Goal: Task Accomplishment & Management: Complete application form

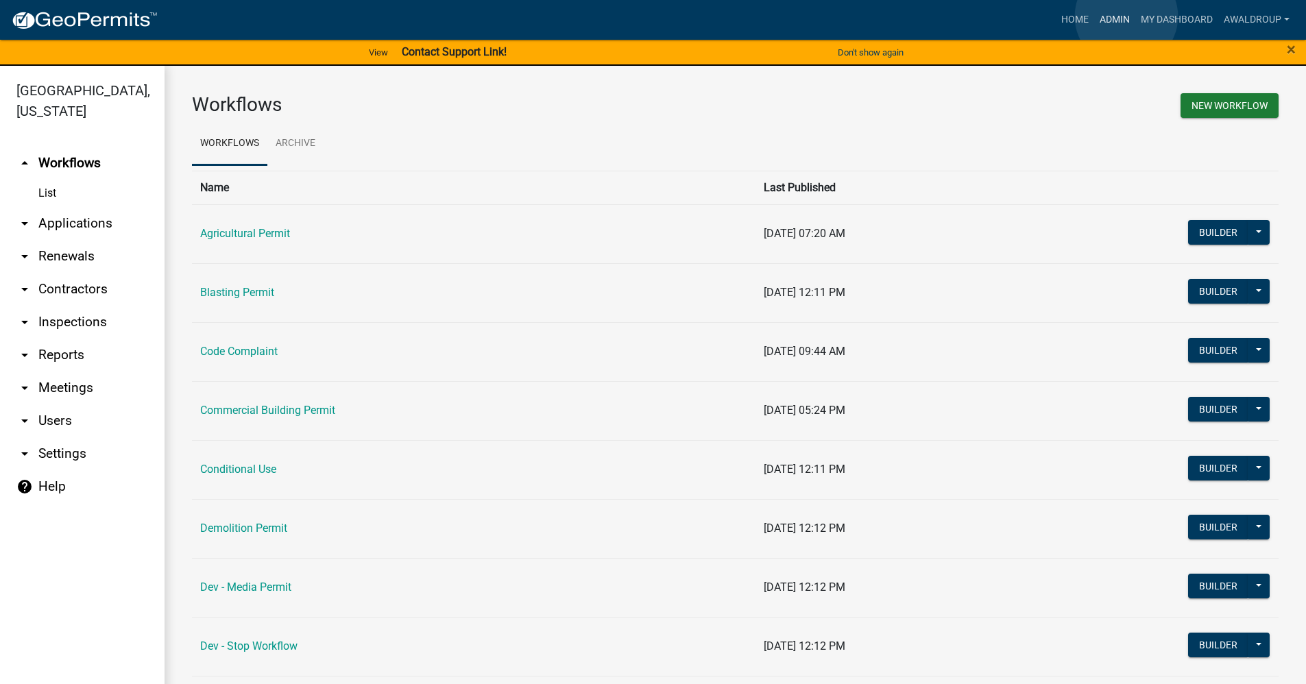
click at [1126, 16] on link "Admin" at bounding box center [1114, 20] width 41 height 26
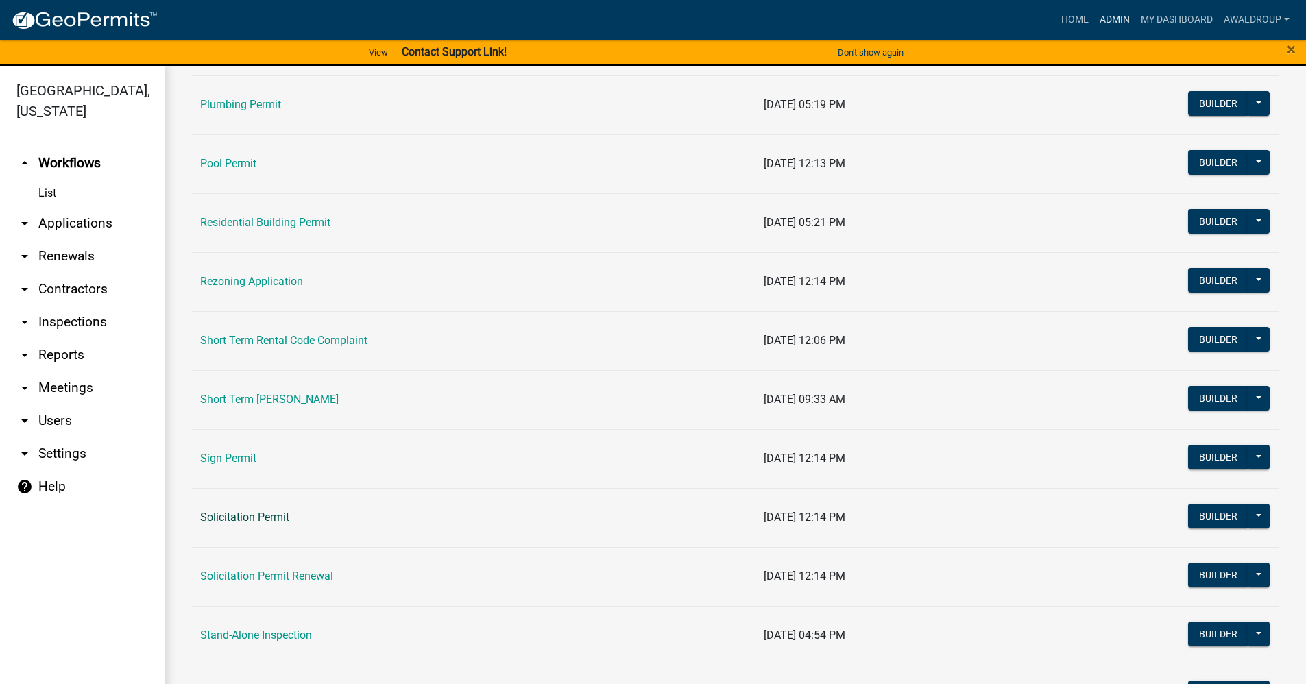
scroll to position [1782, 0]
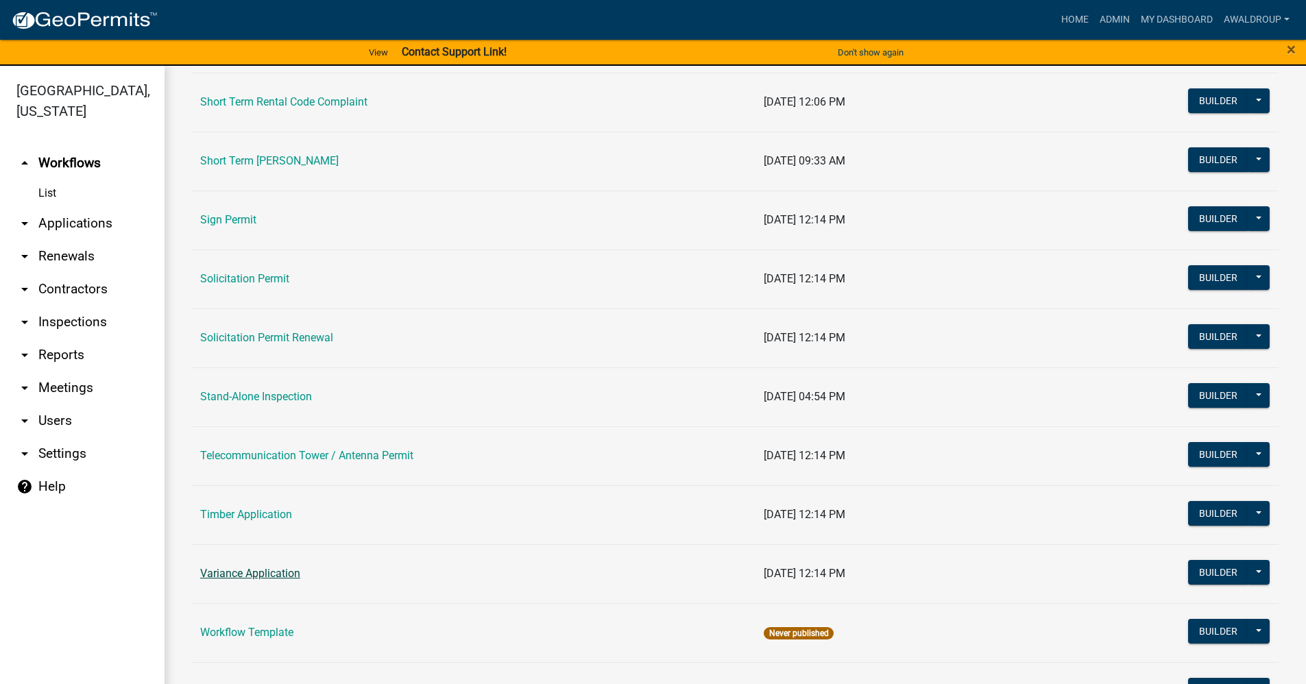
click at [240, 574] on link "Variance Application" at bounding box center [250, 573] width 100 height 13
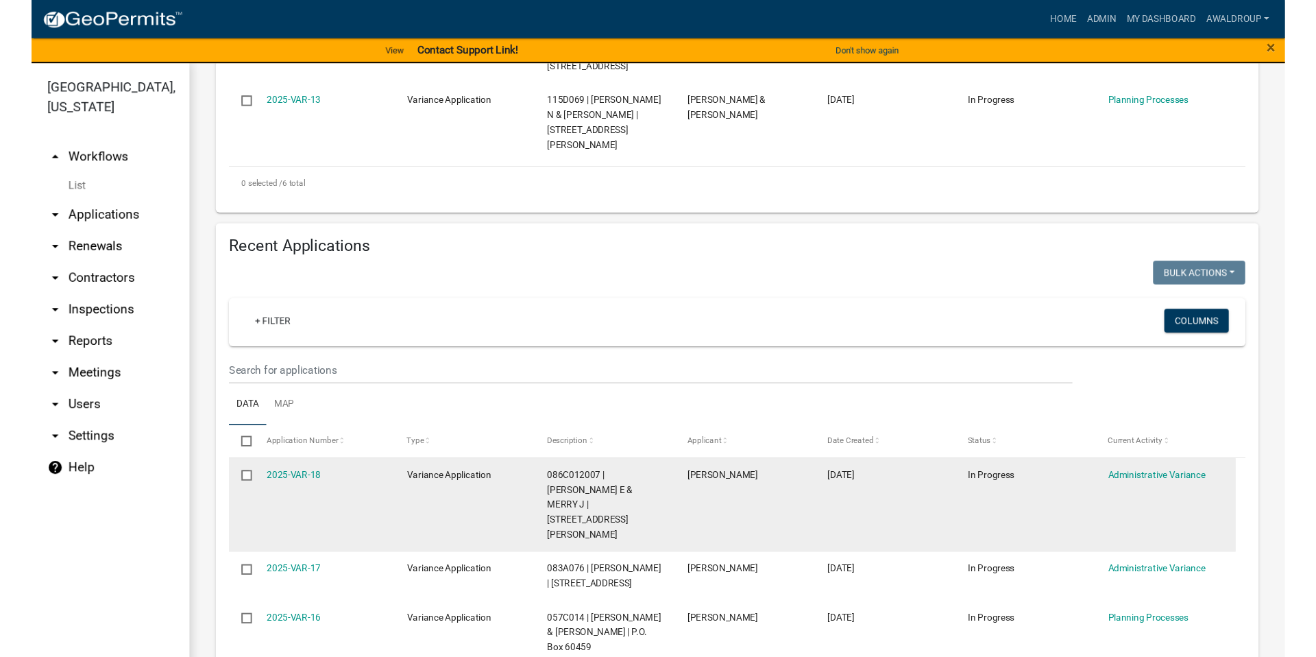
scroll to position [891, 0]
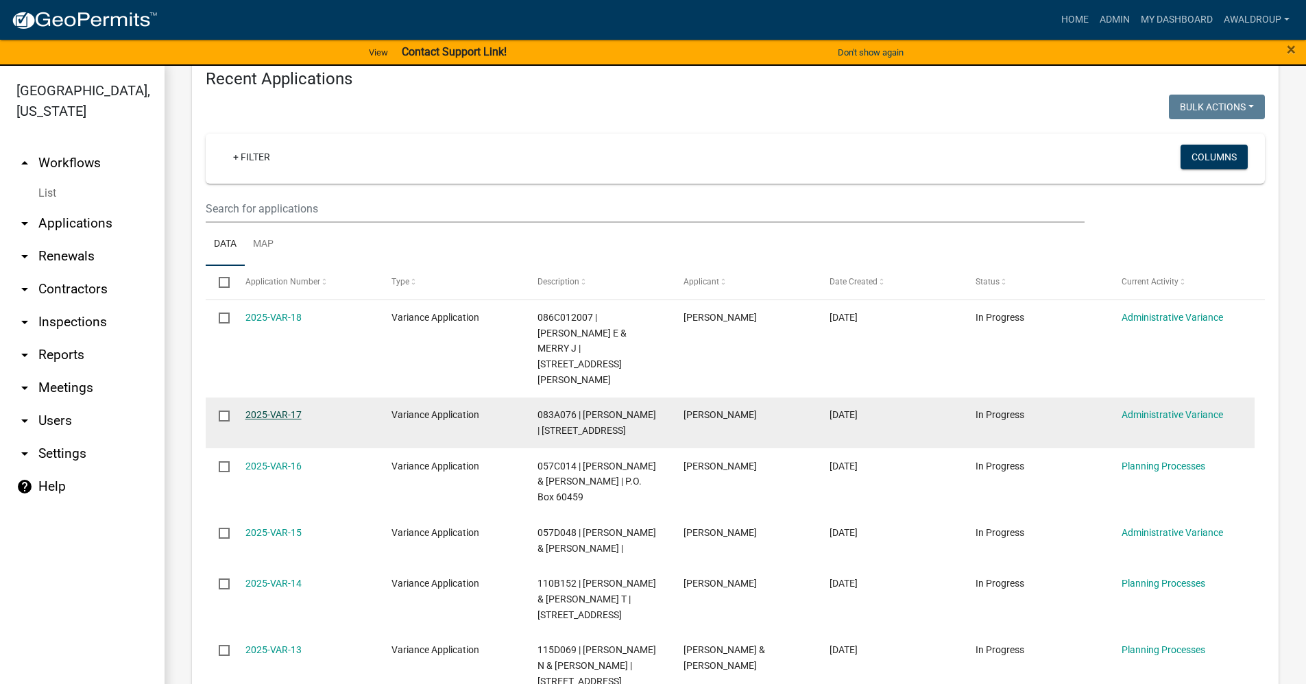
click at [273, 409] on link "2025-VAR-17" at bounding box center [273, 414] width 56 height 11
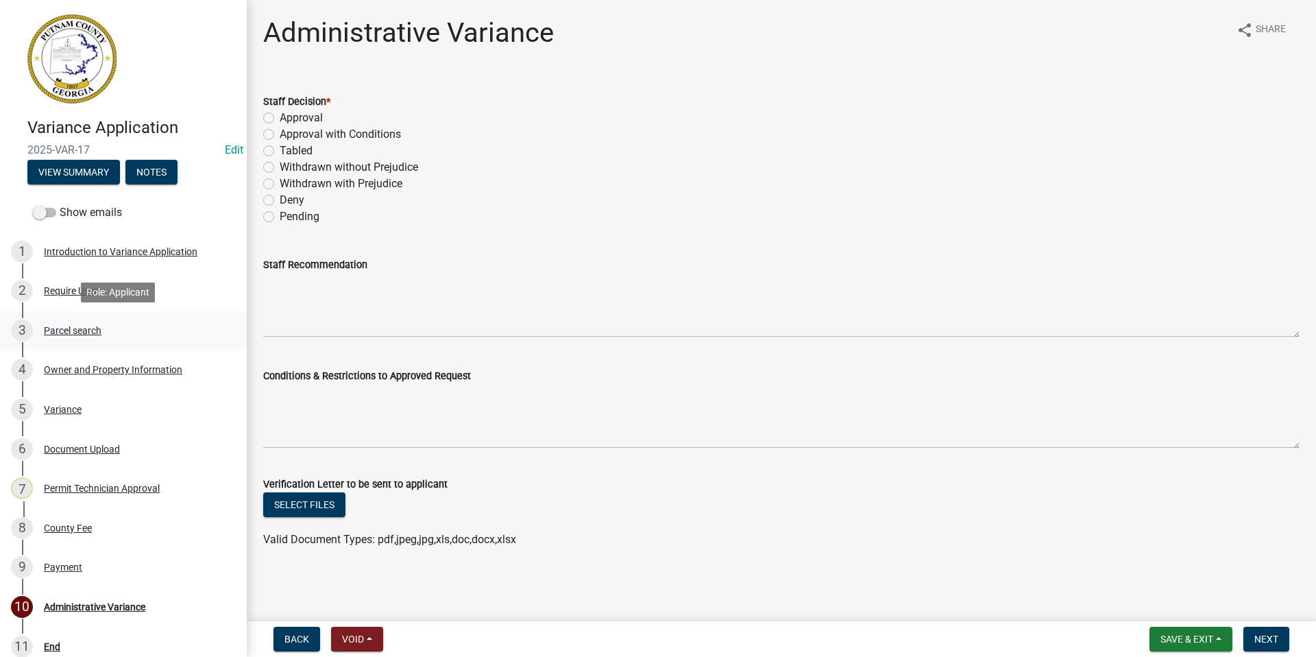
click at [62, 327] on div "Parcel search" at bounding box center [73, 331] width 58 height 10
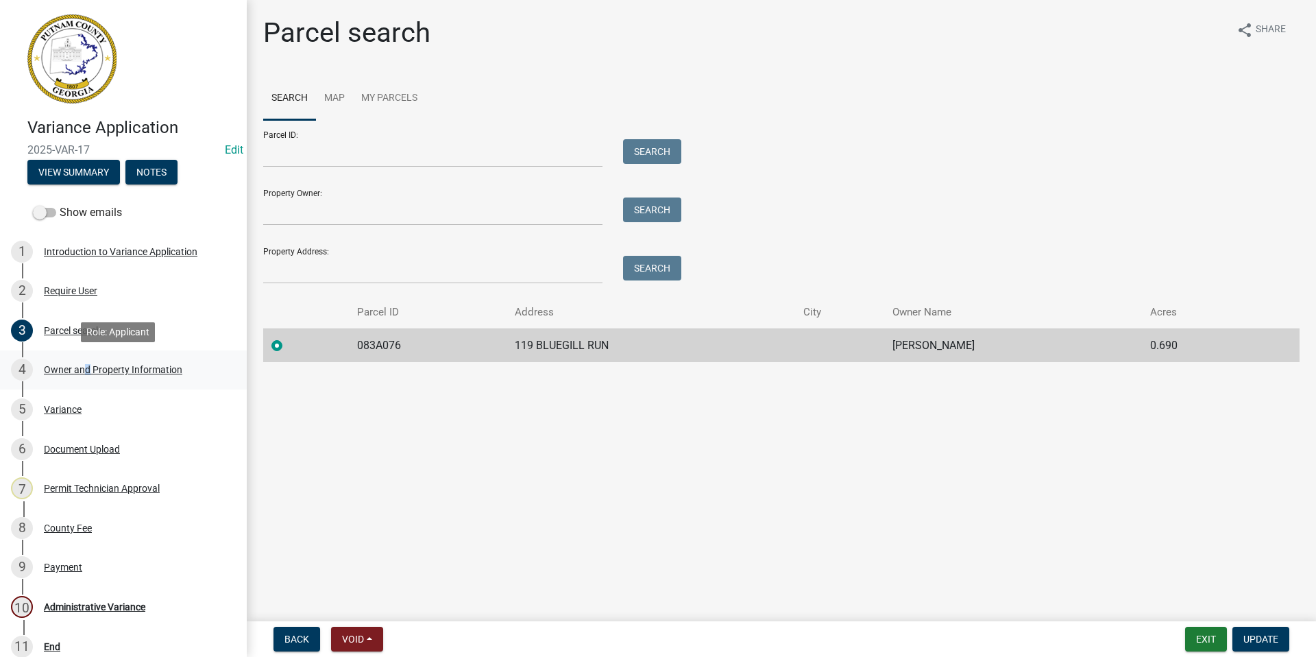
click at [80, 374] on div "Owner and Property Information" at bounding box center [113, 370] width 138 height 10
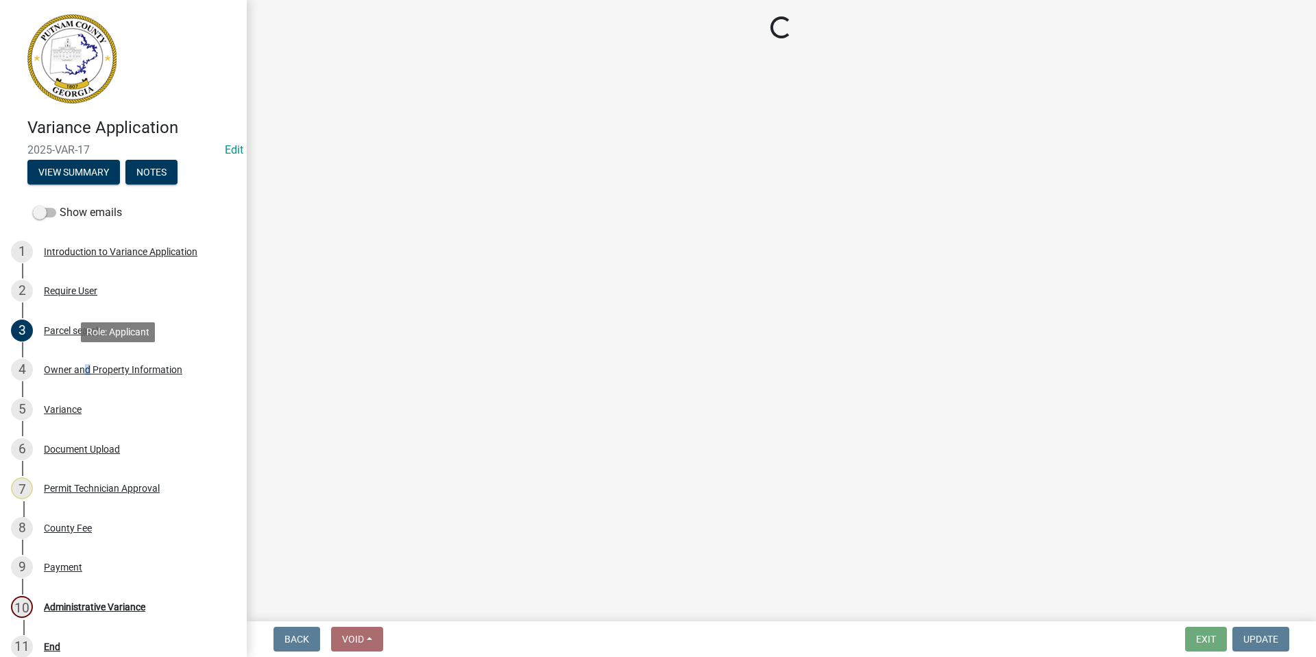
select select "78bfdc44-73ff-456e-a557-d4c99b9c08be"
select select "83394b22-4a11-496c-8e5c-75ade2e72faf"
select select "295c155f-de53-4b68-9fdd-08c8883e9b6f"
select select "6f1acead-4b1a-4680-ba5d-beeb03d30465"
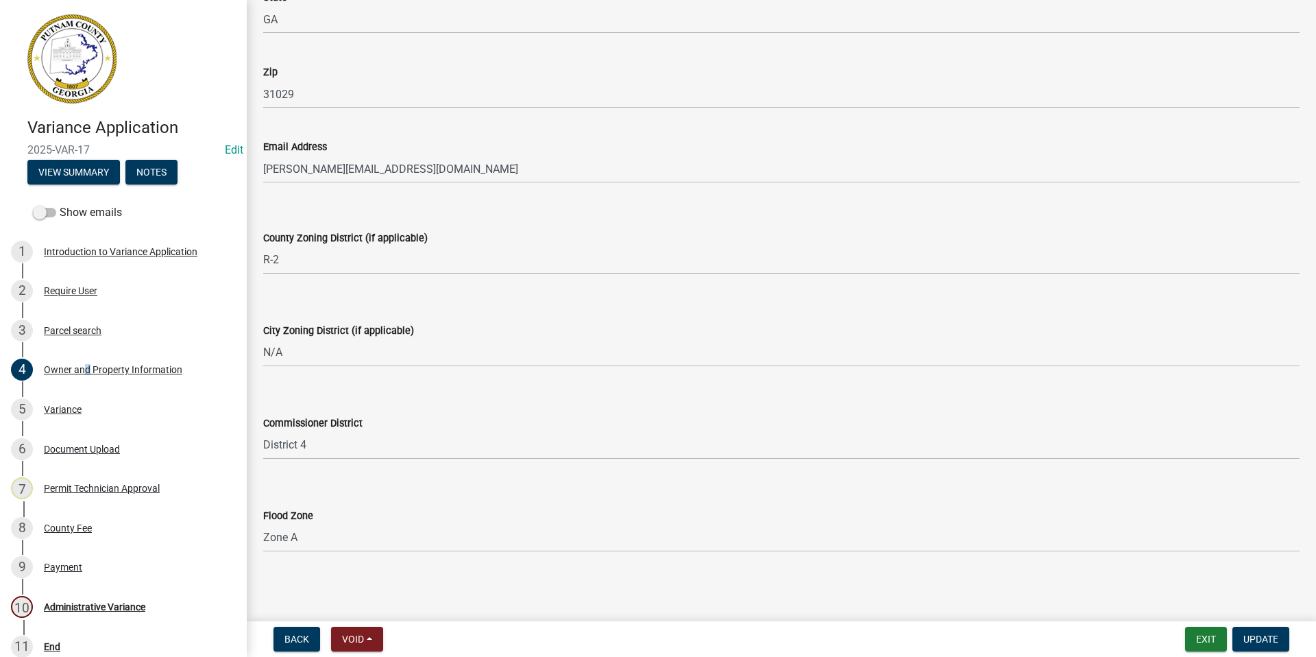
scroll to position [1556, 0]
click at [60, 409] on div "Variance" at bounding box center [63, 409] width 38 height 10
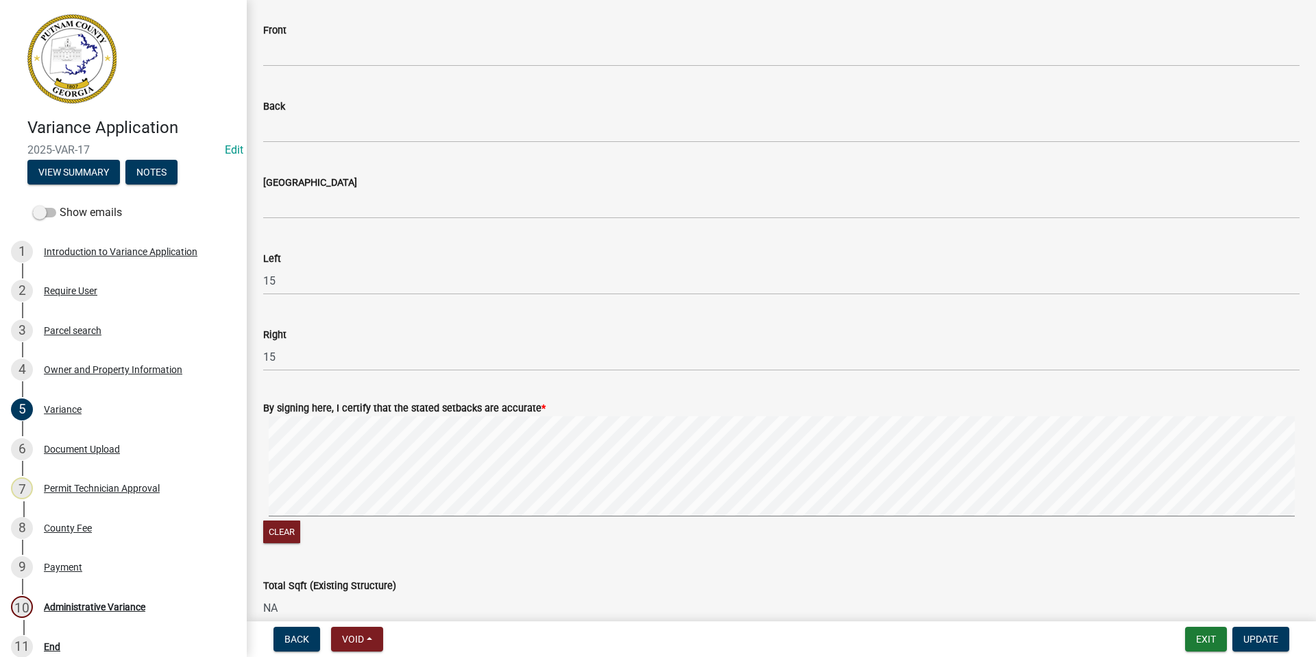
scroll to position [639, 0]
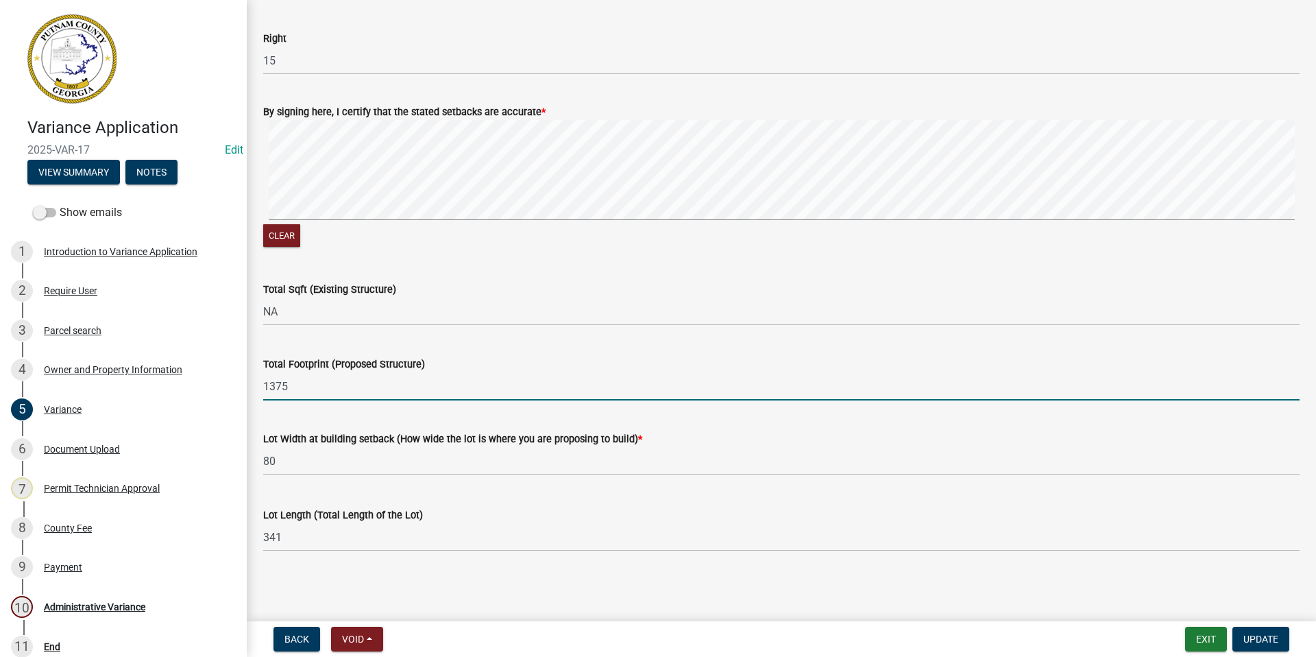
drag, startPoint x: 291, startPoint y: 389, endPoint x: 252, endPoint y: 392, distance: 39.2
type input "2400"
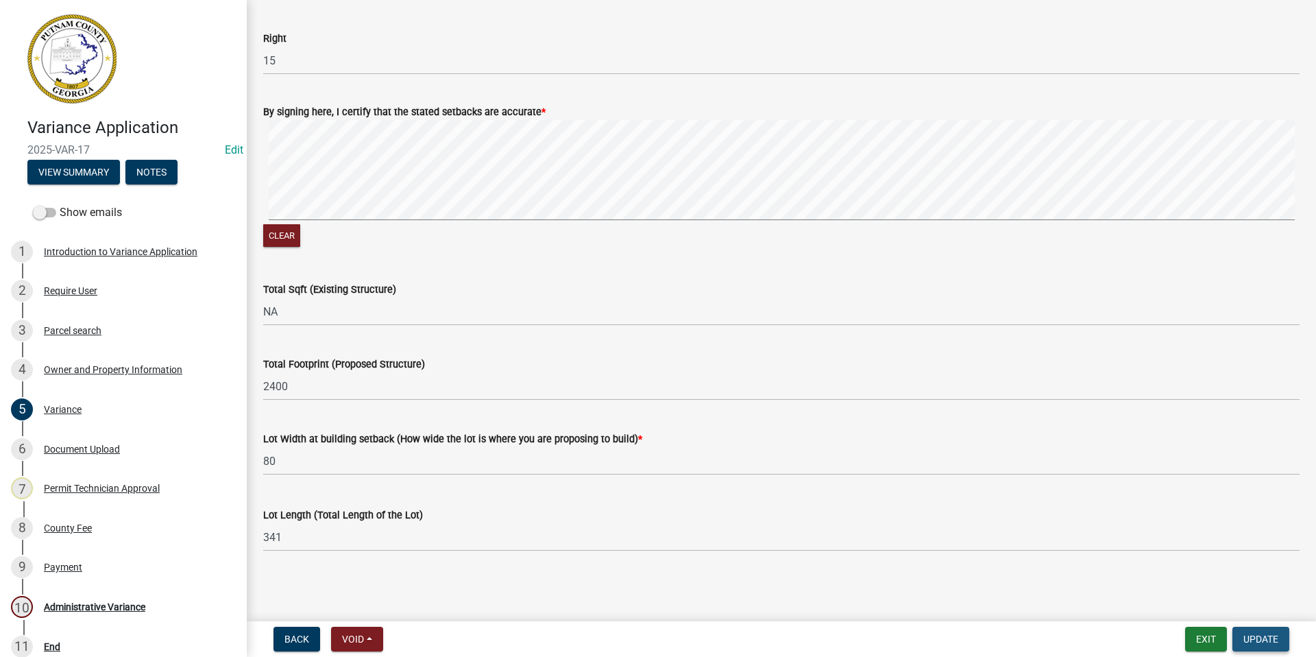
click at [1253, 639] on span "Update" at bounding box center [1261, 638] width 35 height 11
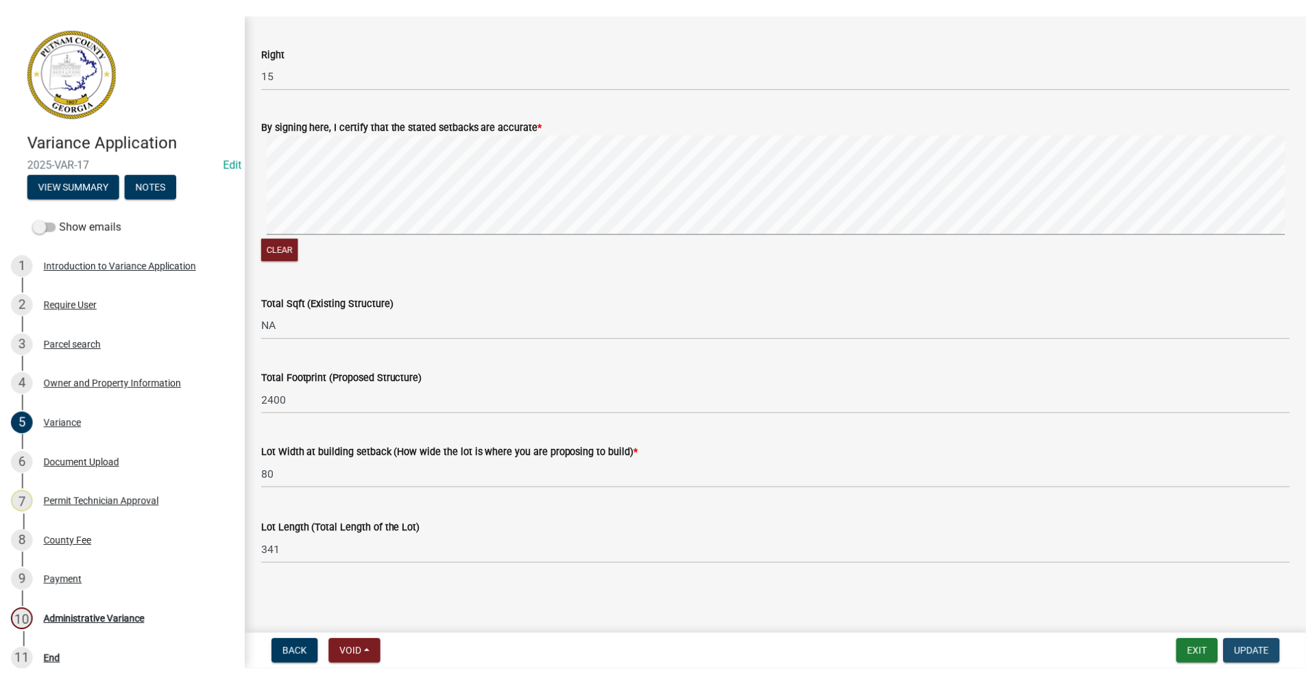
scroll to position [0, 0]
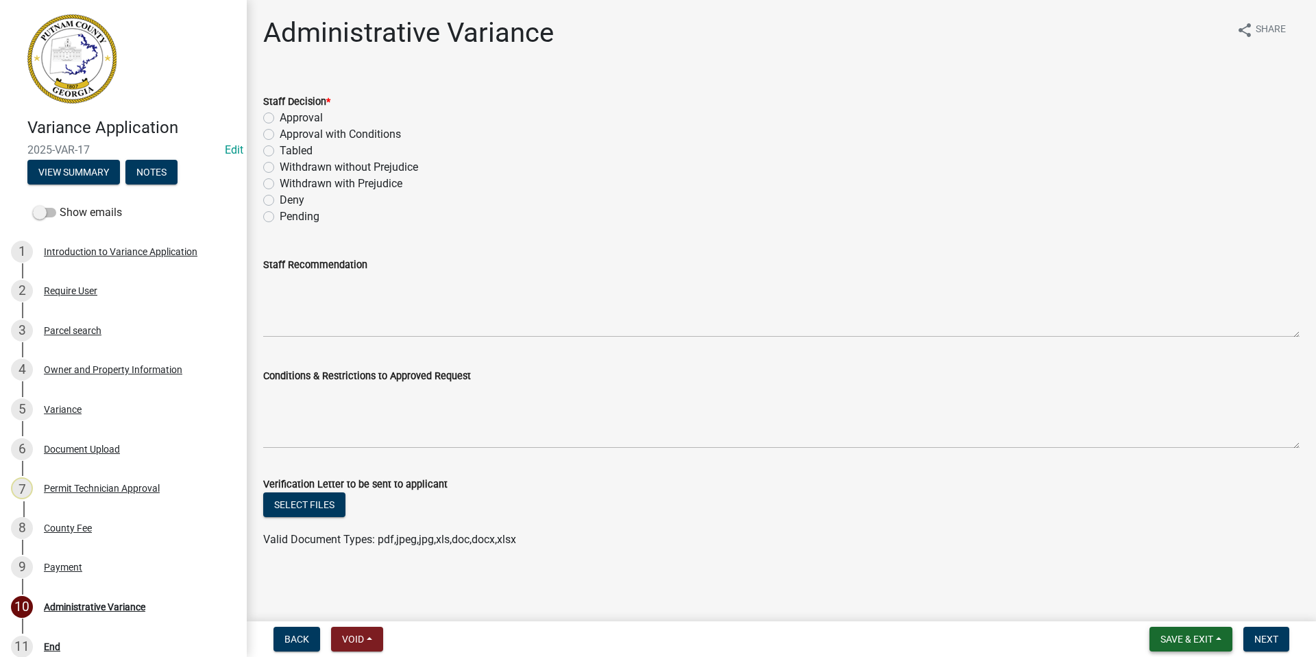
click at [1164, 644] on span "Save & Exit" at bounding box center [1187, 638] width 53 height 11
click at [1159, 604] on button "Save & Exit" at bounding box center [1178, 603] width 110 height 33
